Goal: Communication & Community: Answer question/provide support

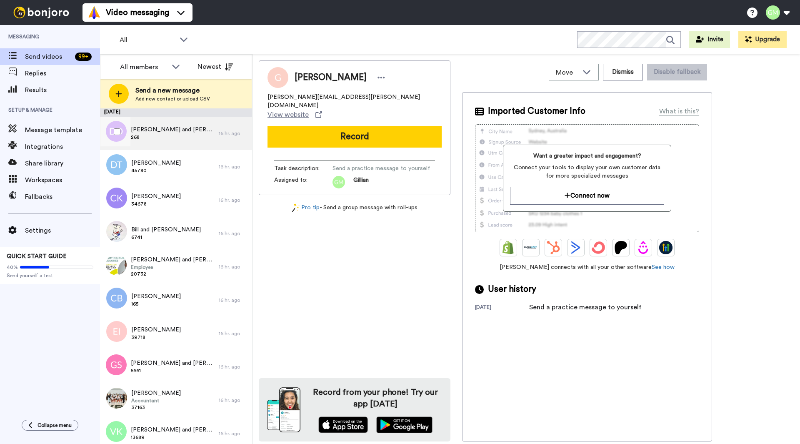
click at [185, 138] on span "268" at bounding box center [173, 137] width 84 height 7
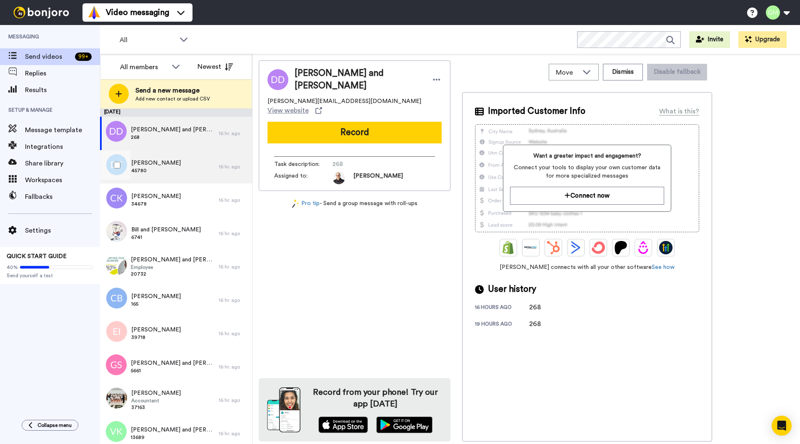
click at [182, 164] on div "[PERSON_NAME] 45780" at bounding box center [159, 166] width 119 height 33
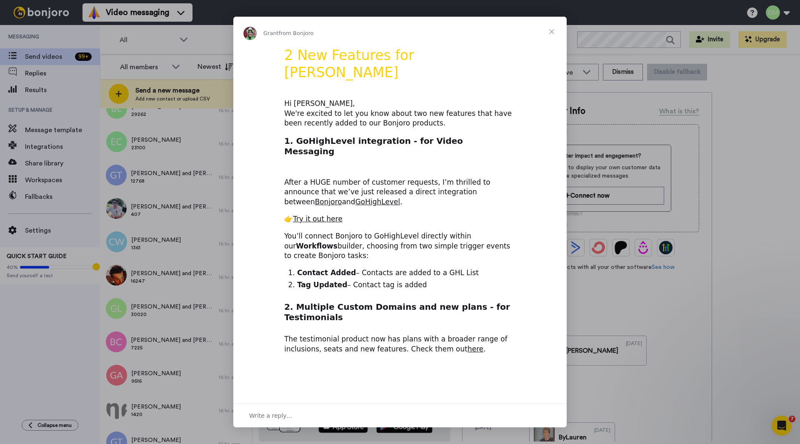
scroll to position [1214, 0]
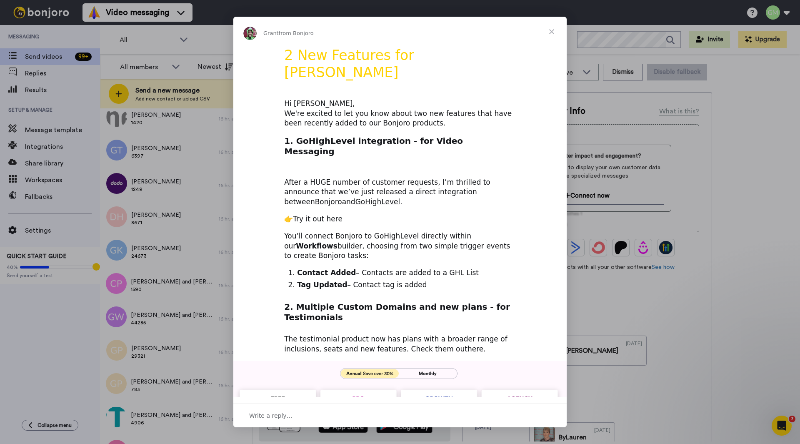
click at [556, 32] on span "Close" at bounding box center [551, 32] width 30 height 30
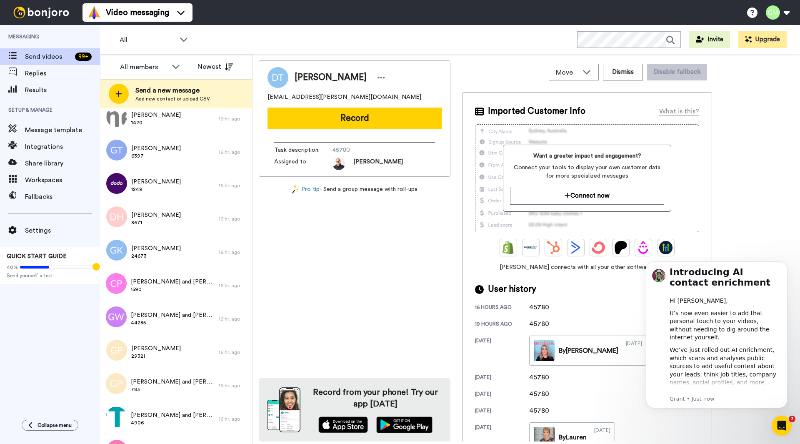
scroll to position [0, 0]
click at [179, 67] on icon at bounding box center [176, 66] width 10 height 8
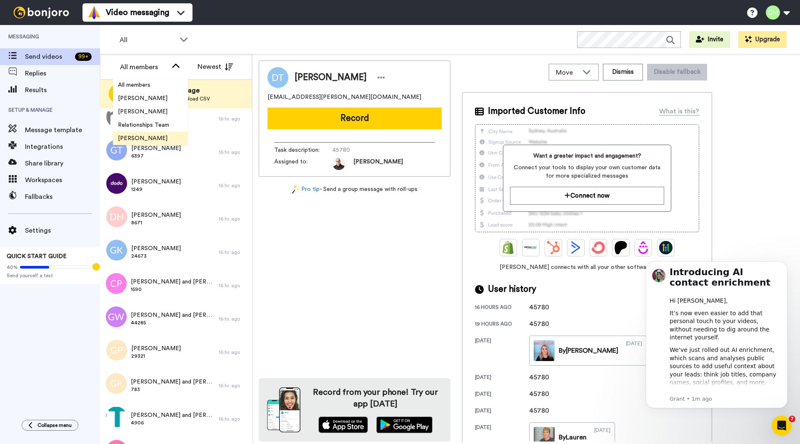
click at [147, 136] on span "Gillian Milner" at bounding box center [143, 138] width 60 height 8
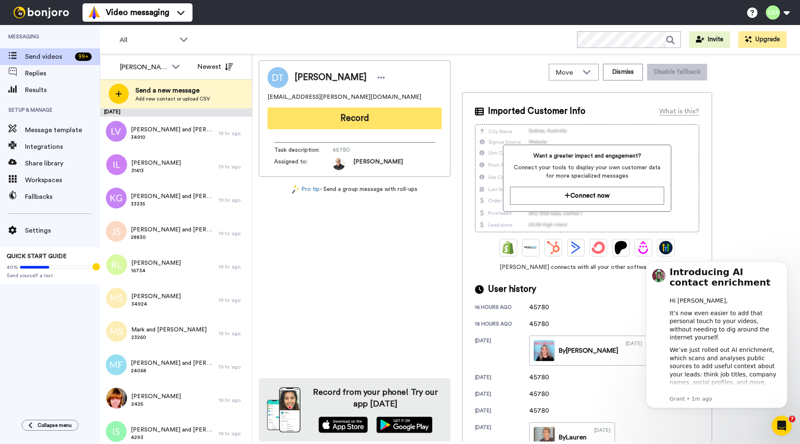
click at [351, 116] on button "Record" at bounding box center [354, 118] width 174 height 22
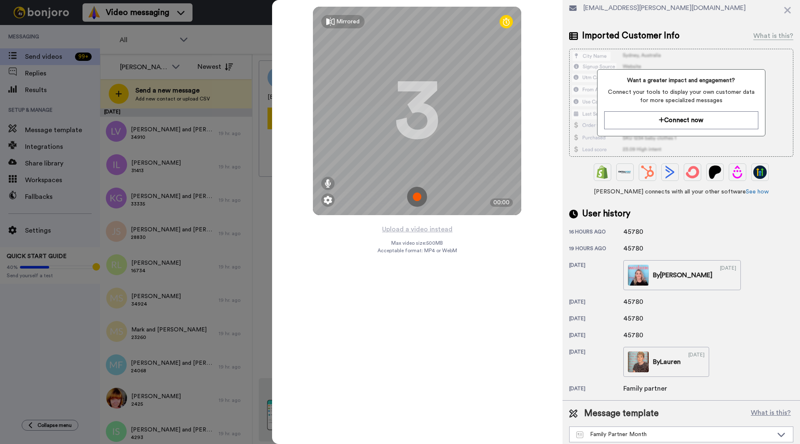
scroll to position [57, 0]
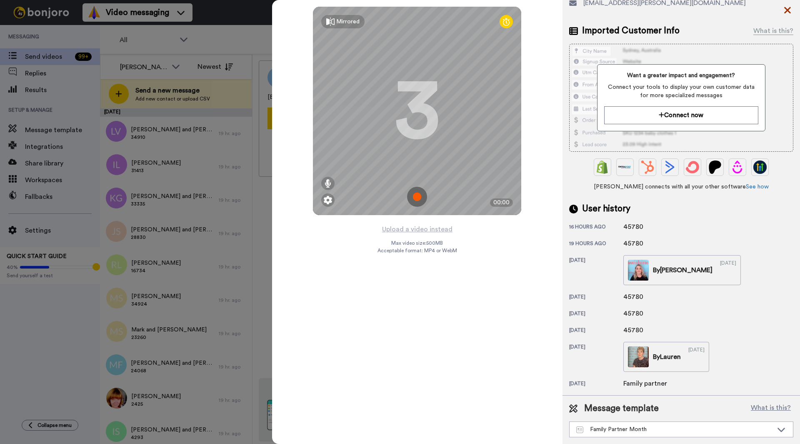
click at [786, 9] on icon at bounding box center [787, 10] width 7 height 7
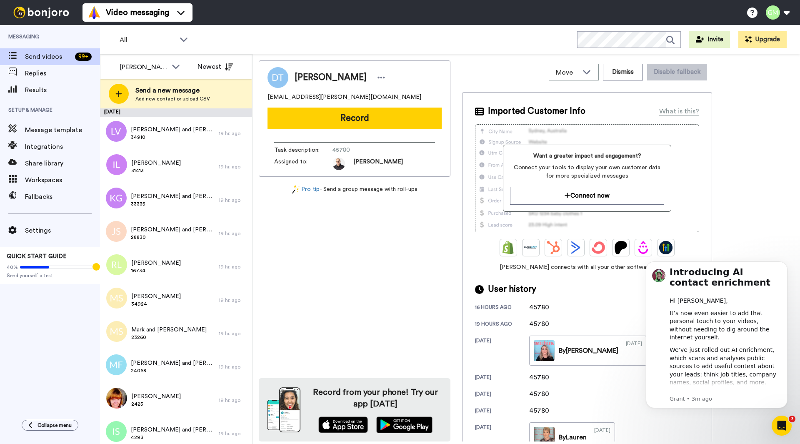
scroll to position [0, 0]
click at [157, 162] on span "Ivy Lim McPherson" at bounding box center [156, 163] width 50 height 8
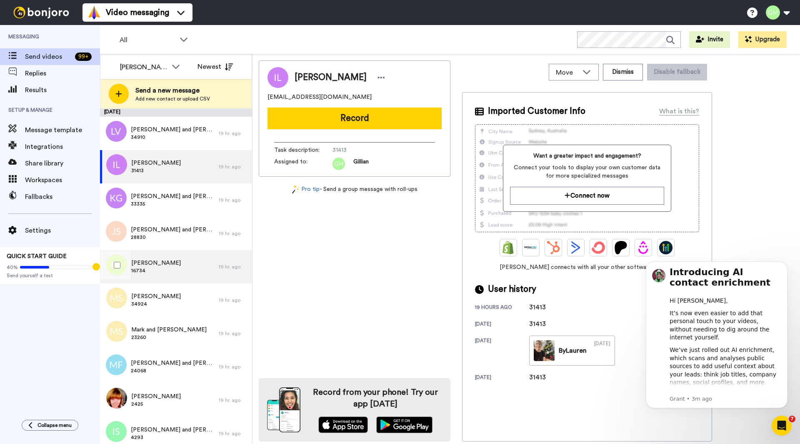
click at [167, 265] on span "Henrica Lennon" at bounding box center [156, 263] width 50 height 8
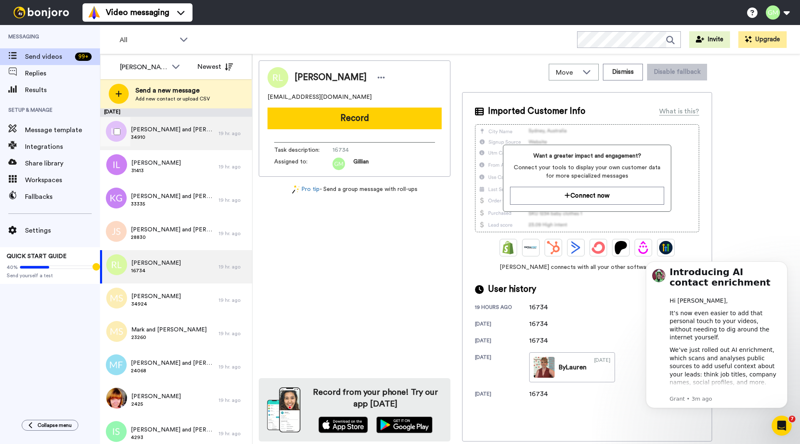
click at [163, 128] on span "Leon and Susani Van Der Linde" at bounding box center [173, 129] width 84 height 8
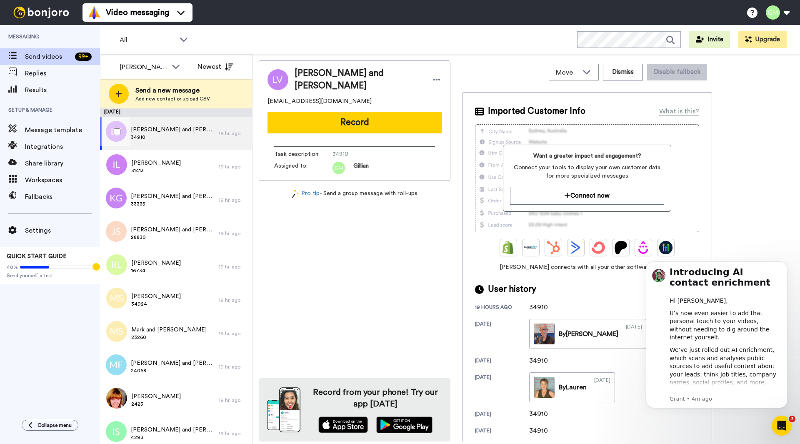
click at [151, 131] on span "Leon and Susani Van Der Linde" at bounding box center [173, 129] width 84 height 8
drag, startPoint x: 333, startPoint y: 150, endPoint x: 349, endPoint y: 148, distance: 16.3
click at [349, 150] on span "34910" at bounding box center [371, 154] width 79 height 8
click at [783, 262] on icon "Dismiss notification" at bounding box center [785, 263] width 5 height 5
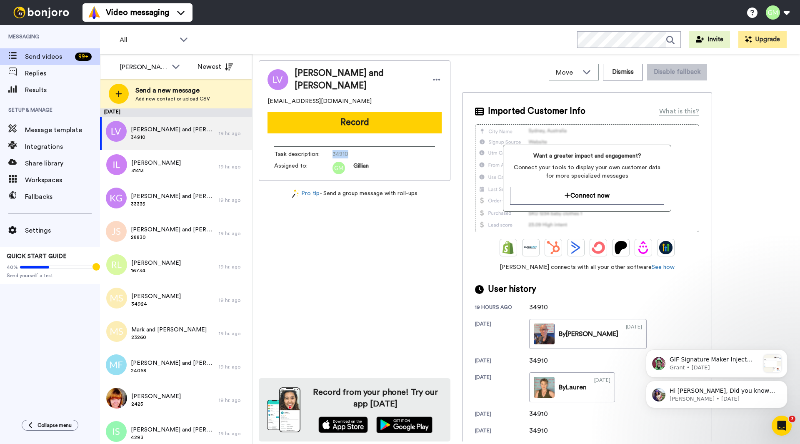
click at [3, 18] on div at bounding box center [41, 12] width 82 height 25
click at [319, 228] on div "Leon and Susani Van Der Linde susanivdl@gmail.com Record Task description : 349…" at bounding box center [355, 250] width 192 height 381
click at [785, 383] on icon "Dismiss notification" at bounding box center [785, 382] width 5 height 5
click at [783, 386] on button "Dismiss notification" at bounding box center [784, 382] width 11 height 11
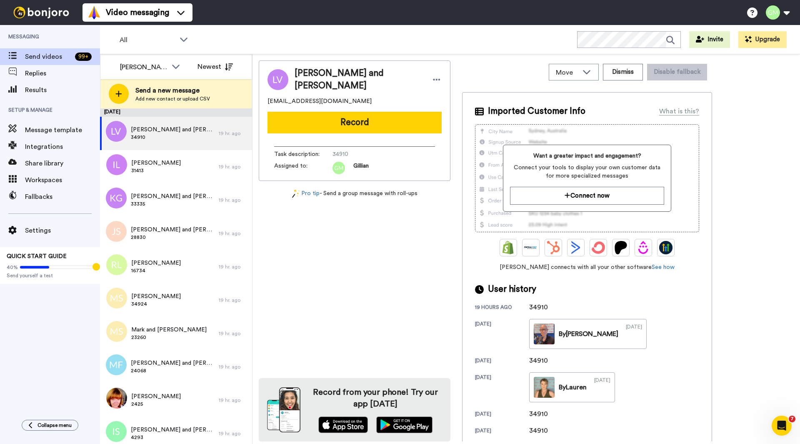
click at [317, 287] on div "Leon and Susani Van Der Linde susanivdl@gmail.com Record Task description : 349…" at bounding box center [355, 250] width 192 height 381
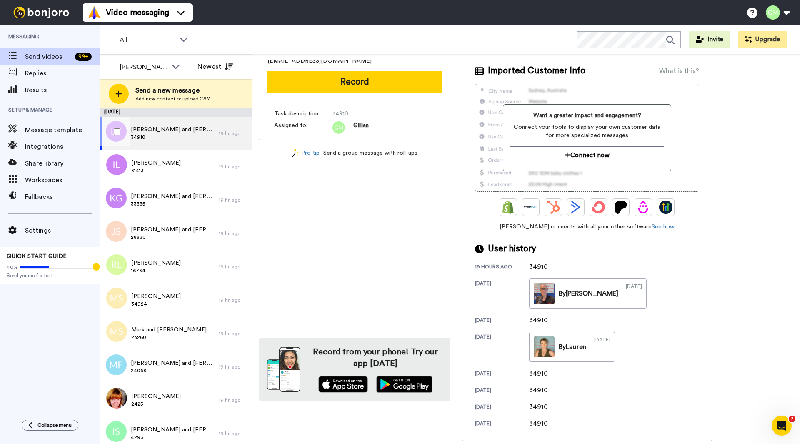
click at [156, 127] on span "Leon and Susani Van Der Linde" at bounding box center [173, 129] width 84 height 8
click at [384, 238] on div "Leon and Susani Van Der Linde susanivdl@gmail.com Record Task description : 349…" at bounding box center [355, 210] width 192 height 381
click at [407, 151] on div "Pro tip - Send a group message with roll-ups" at bounding box center [355, 153] width 192 height 9
click at [431, 151] on div "Pro tip - Send a group message with roll-ups" at bounding box center [355, 153] width 192 height 9
click at [165, 134] on span "34910" at bounding box center [173, 137] width 84 height 7
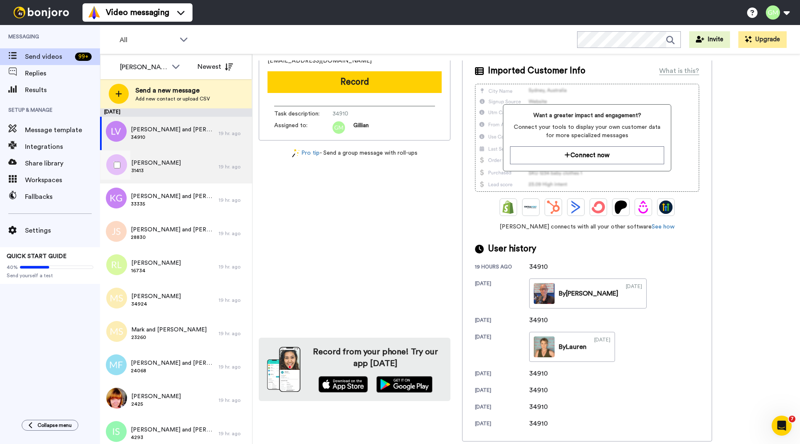
click at [161, 162] on span "Ivy Lim McPherson" at bounding box center [156, 163] width 50 height 8
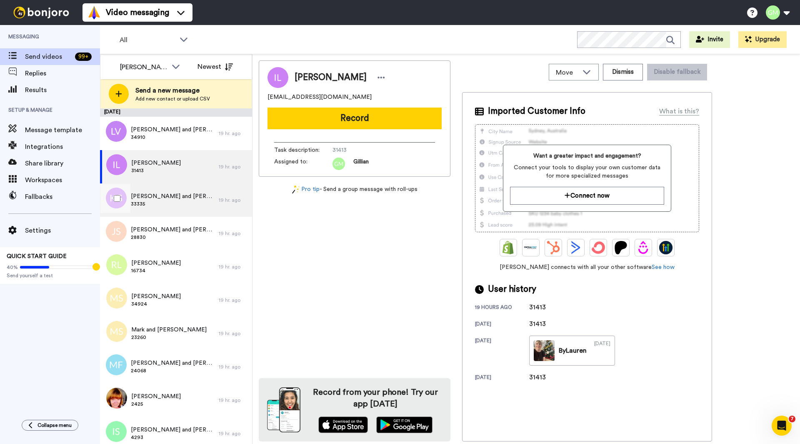
click at [166, 201] on span "33335" at bounding box center [173, 203] width 84 height 7
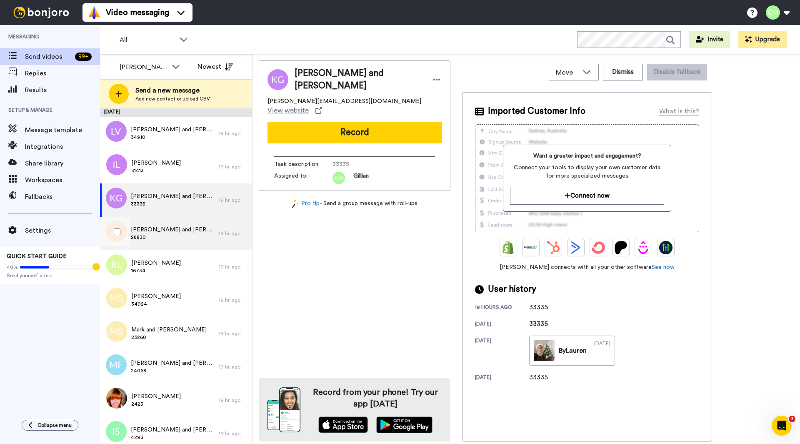
click at [182, 231] on span "Jason and Renee Shapcott" at bounding box center [173, 229] width 84 height 8
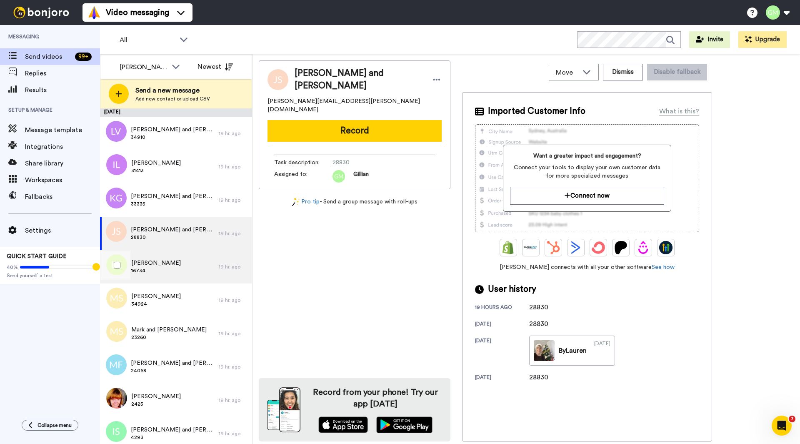
click at [161, 268] on span "16734" at bounding box center [156, 270] width 50 height 7
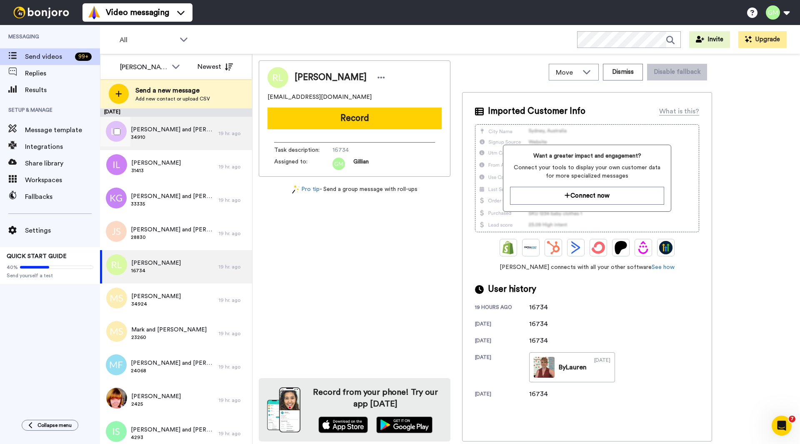
click at [157, 127] on span "Leon and Susani Van Der Linde" at bounding box center [173, 129] width 84 height 8
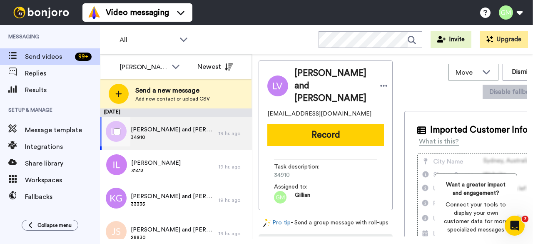
click at [177, 139] on span "34910" at bounding box center [173, 137] width 84 height 7
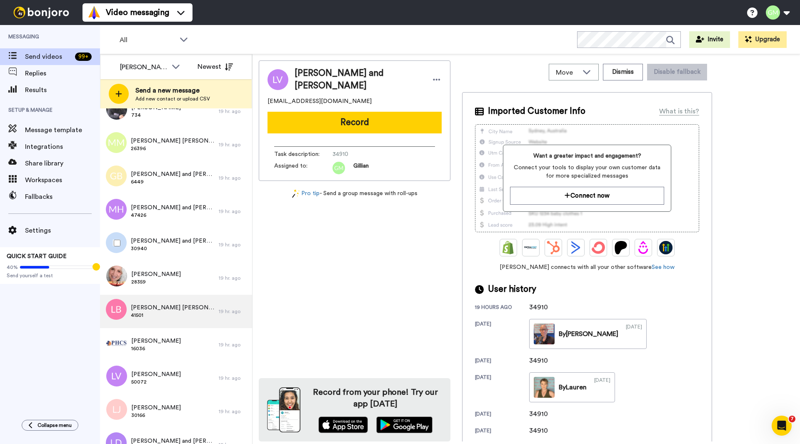
scroll to position [1041, 0]
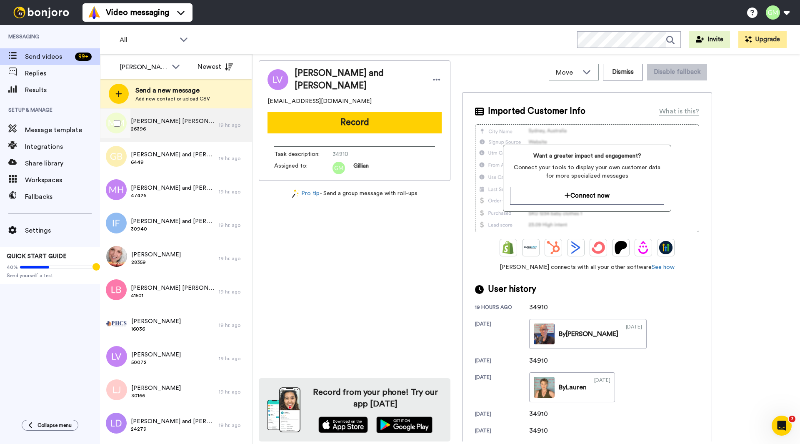
click at [155, 118] on span "Megawati Megawati" at bounding box center [173, 121] width 84 height 8
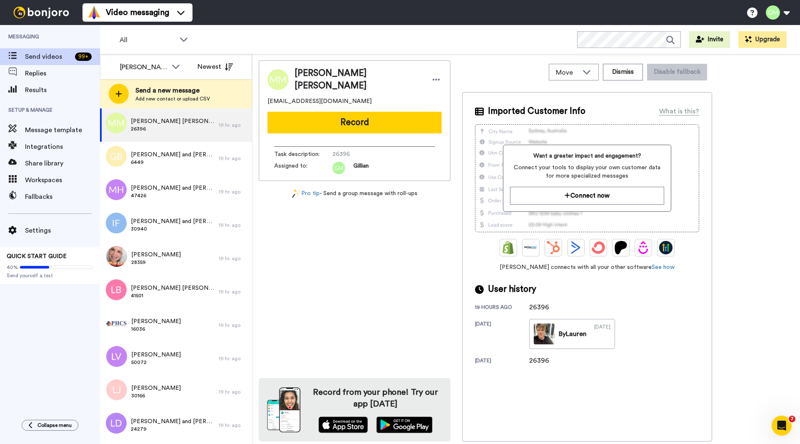
click at [407, 246] on div "Megawati Megawati mega_31@yahoo.com Record Task description : 26396 Assigned to…" at bounding box center [355, 250] width 192 height 381
click at [387, 225] on div "Megawati Megawati mega_31@yahoo.com Record Task description : 26396 Assigned to…" at bounding box center [355, 250] width 192 height 381
click at [179, 119] on span "Megawati Megawati" at bounding box center [173, 121] width 84 height 8
click at [382, 263] on div "Megawati Megawati mega_31@yahoo.com Record Task description : 26396 Assigned to…" at bounding box center [355, 250] width 192 height 381
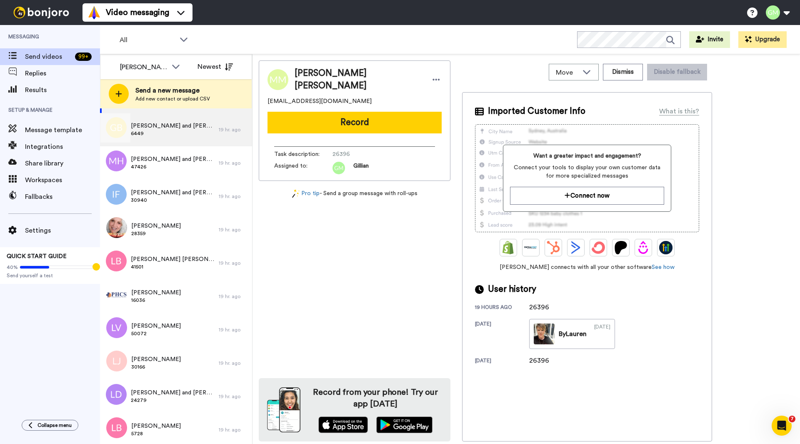
scroll to position [1000, 0]
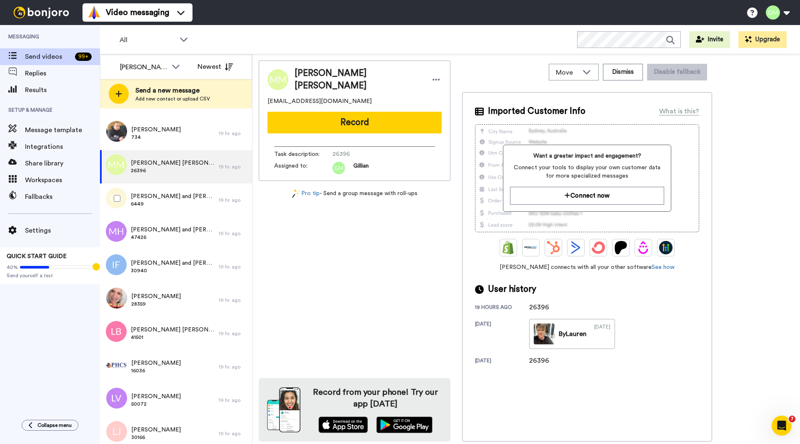
drag, startPoint x: 149, startPoint y: 189, endPoint x: 348, endPoint y: 236, distance: 204.6
click at [360, 242] on div "Megawati Megawati mega_31@yahoo.com Record Task description : 26396 Assigned to…" at bounding box center [355, 250] width 192 height 381
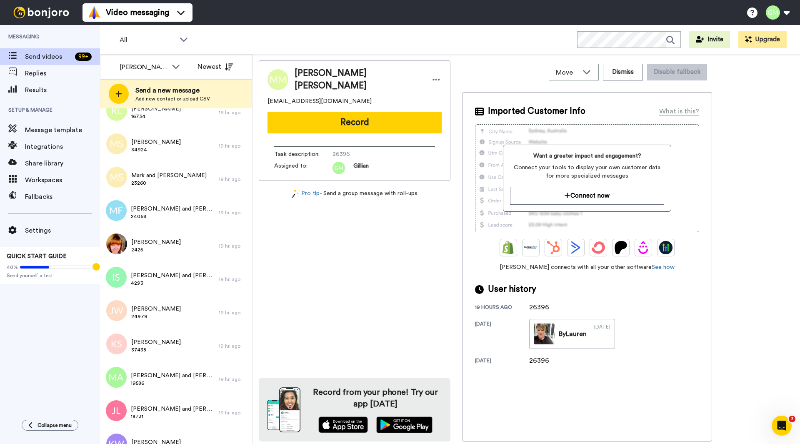
scroll to position [0, 0]
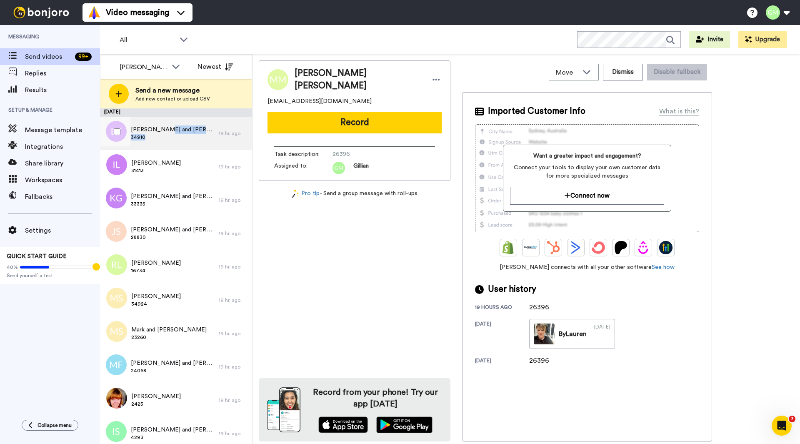
click at [164, 134] on div "Leon and Susani Van Der Linde 34910" at bounding box center [173, 133] width 84 height 16
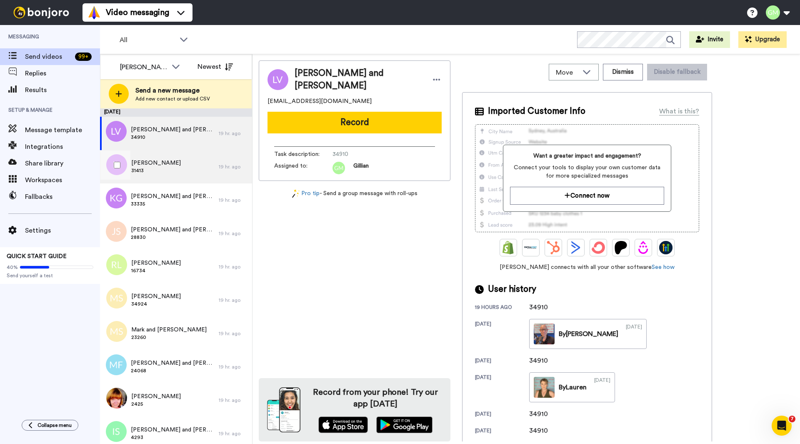
click at [157, 166] on span "Ivy Lim McPherson" at bounding box center [156, 163] width 50 height 8
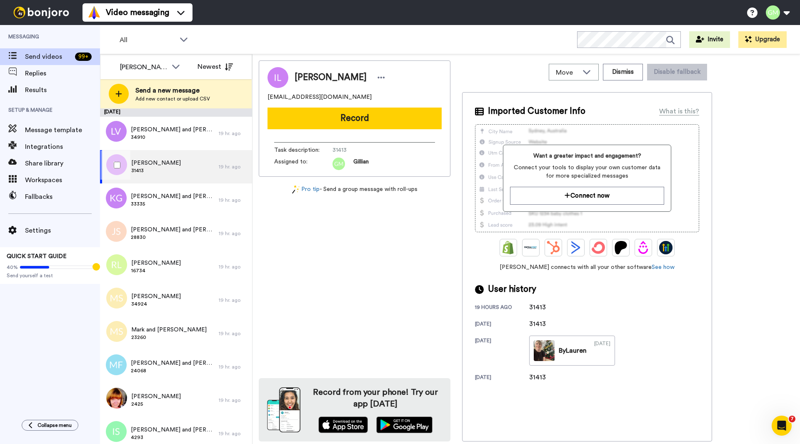
click at [172, 172] on span "31413" at bounding box center [156, 170] width 50 height 7
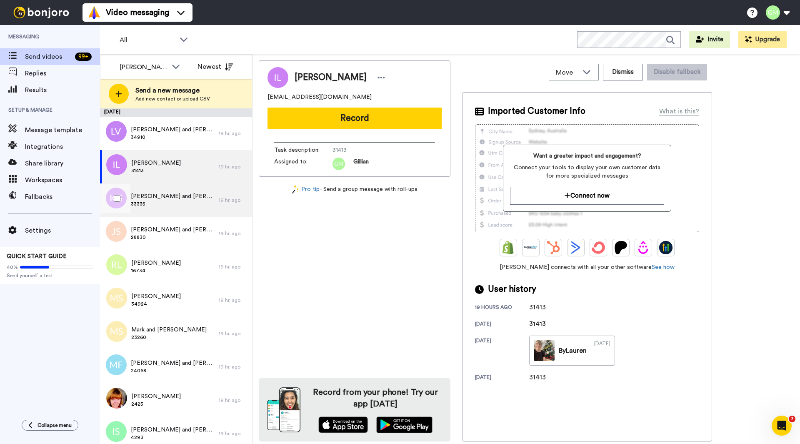
click at [162, 209] on div "Kieran and Olivia Glaser 33335" at bounding box center [159, 199] width 119 height 33
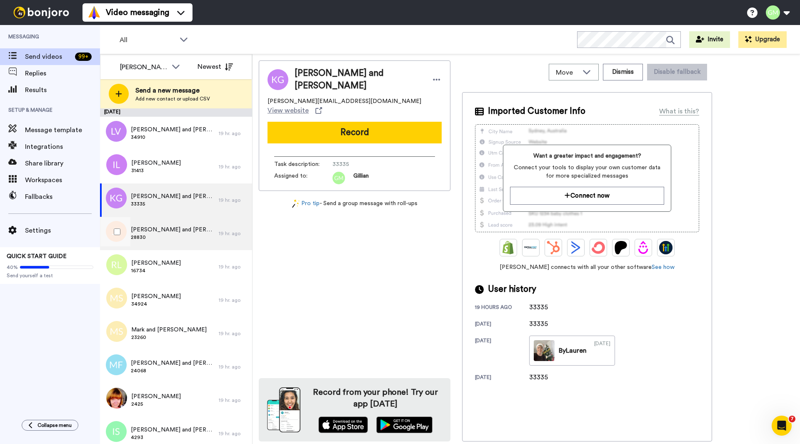
click at [180, 233] on span "Jason and Renee Shapcott" at bounding box center [173, 229] width 84 height 8
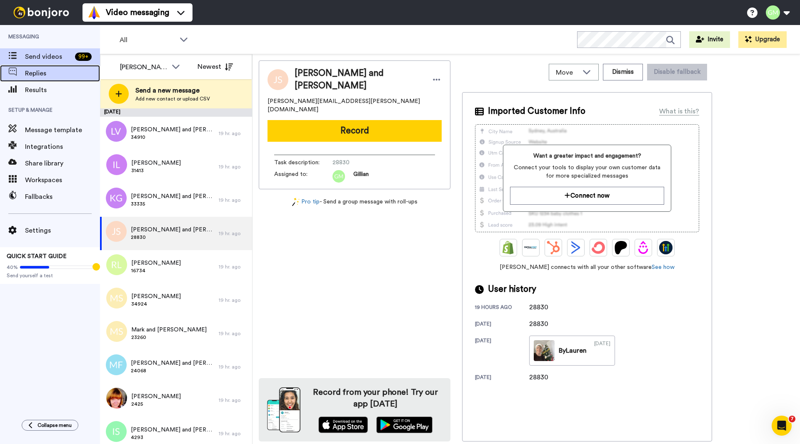
click at [59, 73] on span "Replies" at bounding box center [62, 73] width 75 height 10
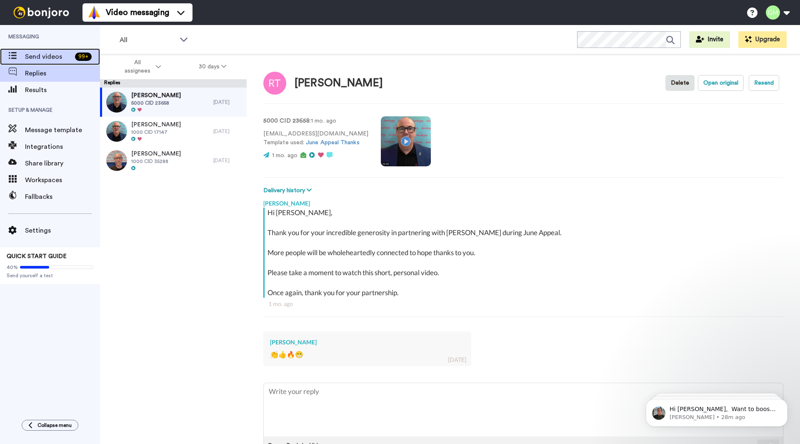
click at [46, 54] on span "Send videos" at bounding box center [48, 57] width 47 height 10
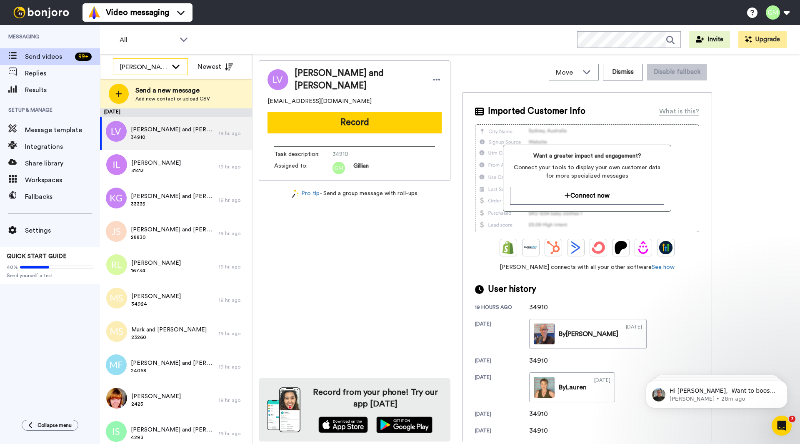
click at [174, 66] on icon at bounding box center [176, 66] width 10 height 8
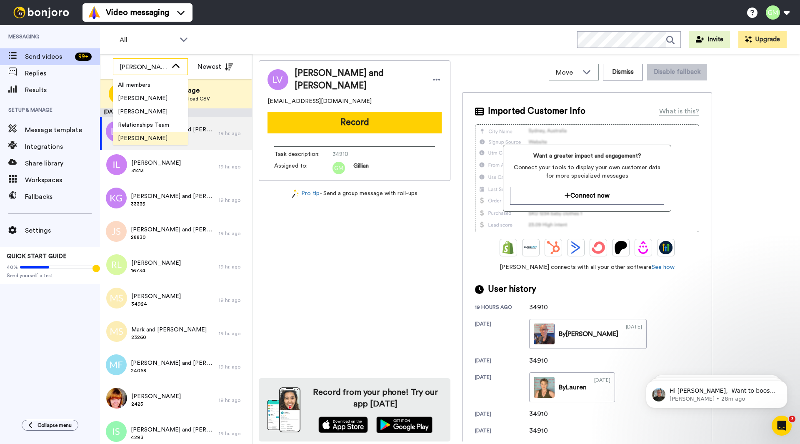
click at [174, 66] on icon at bounding box center [175, 66] width 7 height 4
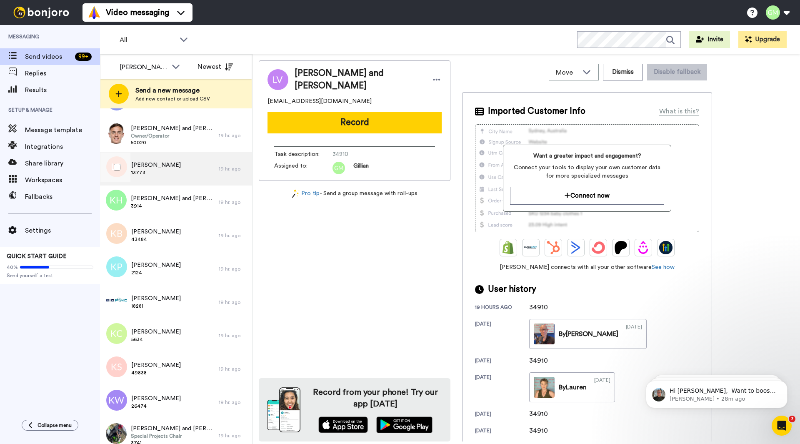
scroll to position [1589, 0]
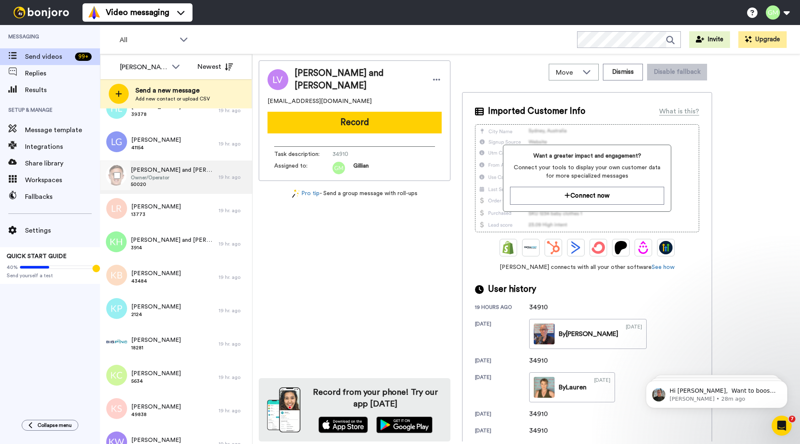
click at [172, 172] on span "[PERSON_NAME] and [PERSON_NAME]" at bounding box center [173, 170] width 84 height 8
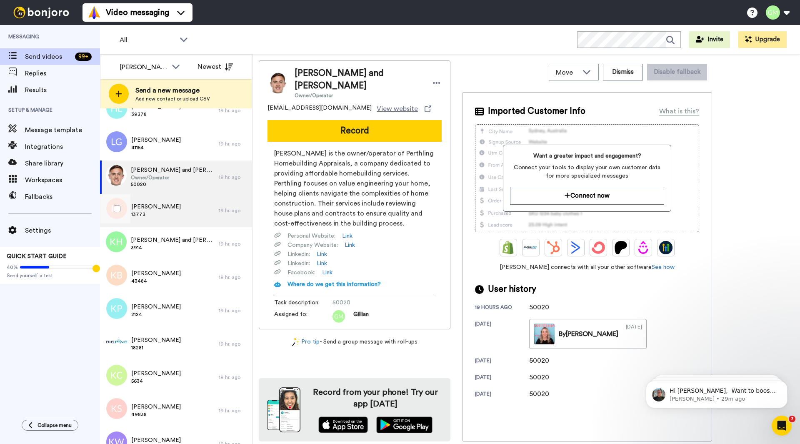
click at [168, 213] on div "Lynne Reeve 13773" at bounding box center [159, 210] width 119 height 33
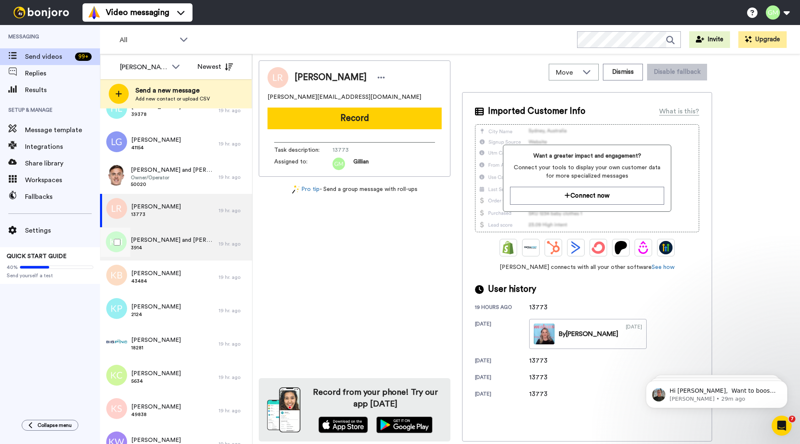
click at [161, 231] on div "Keith and Sandra Hall 3914" at bounding box center [159, 243] width 119 height 33
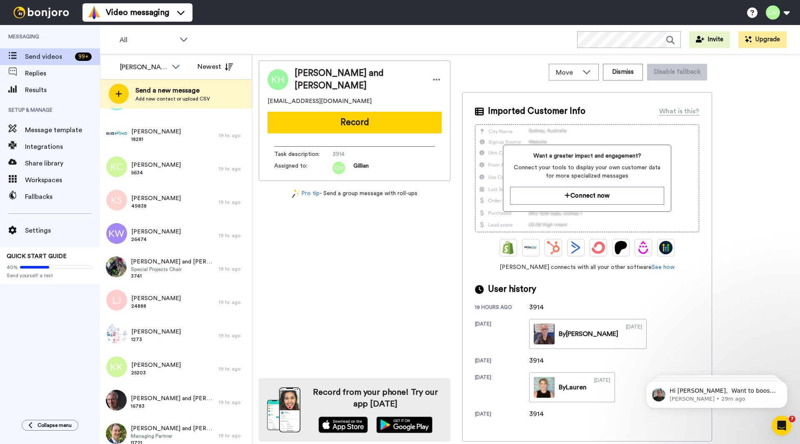
scroll to position [1714, 0]
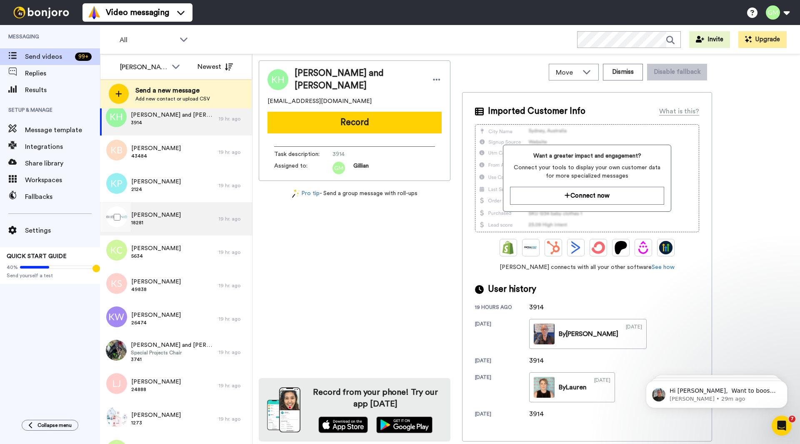
click at [172, 218] on div "Kevin Albasini 18281" at bounding box center [159, 218] width 119 height 33
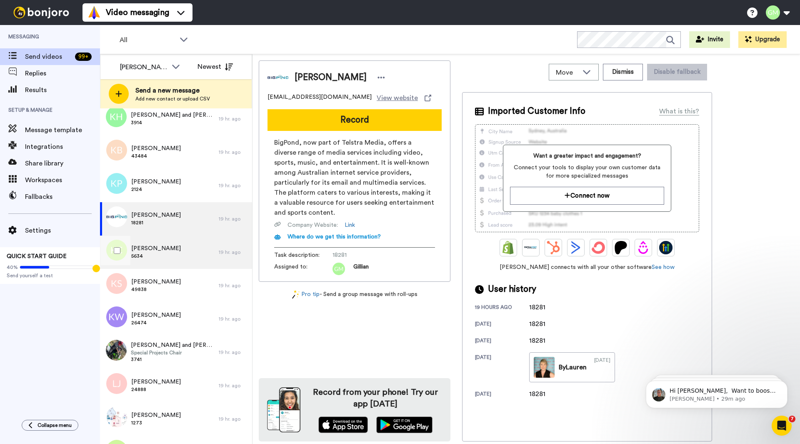
click at [164, 247] on span "Kim Chidgzey" at bounding box center [156, 248] width 50 height 8
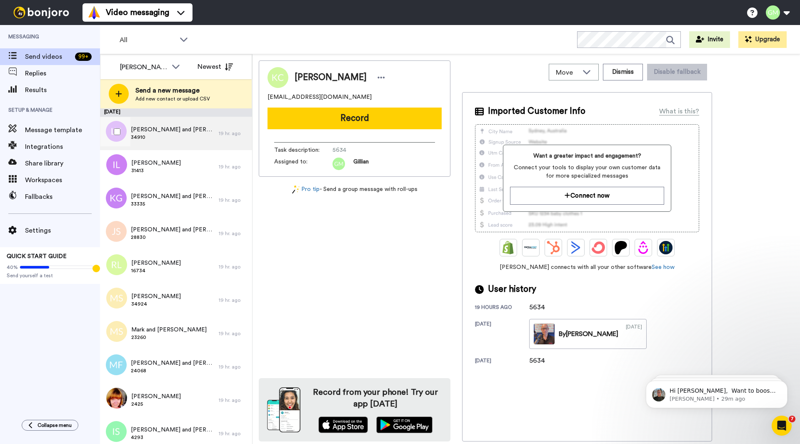
click at [162, 121] on div "Leon and Susani Van Der Linde 34910" at bounding box center [159, 133] width 119 height 33
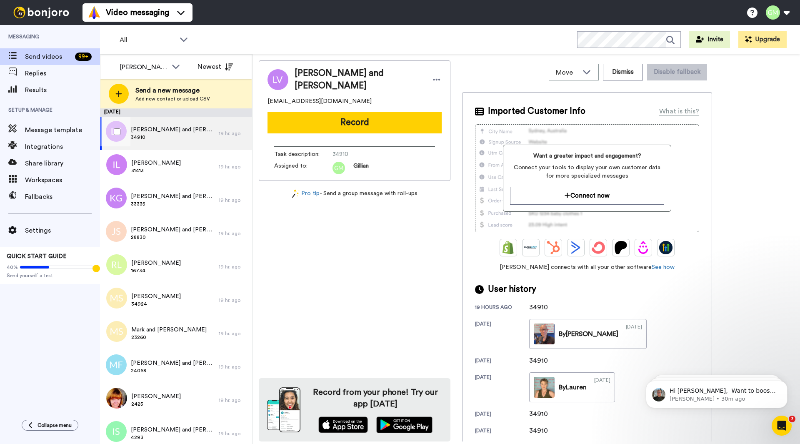
click at [147, 132] on span "Leon and Susani Van Der Linde" at bounding box center [173, 129] width 84 height 8
drag, startPoint x: 785, startPoint y: 353, endPoint x: 787, endPoint y: 325, distance: 27.9
click at [786, 353] on icon "Dismiss notification" at bounding box center [785, 353] width 4 height 4
click at [781, 349] on button "Dismiss notification" at bounding box center [784, 352] width 11 height 11
click at [781, 382] on button "Dismiss notification" at bounding box center [784, 382] width 11 height 11
